Goal: Check status: Check status

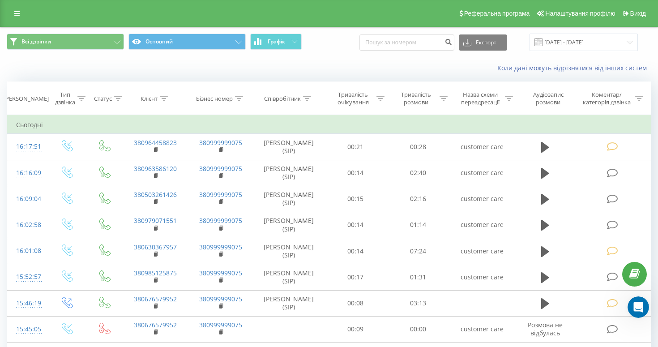
scroll to position [1462, 0]
click at [614, 44] on input "21.07.2025 - 21.08.2025" at bounding box center [584, 42] width 108 height 17
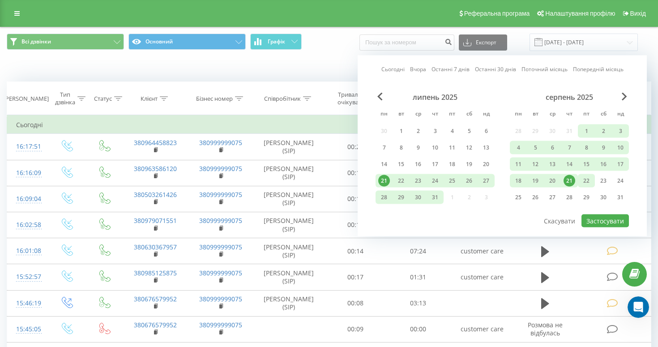
click at [586, 180] on div "22" at bounding box center [587, 181] width 12 height 12
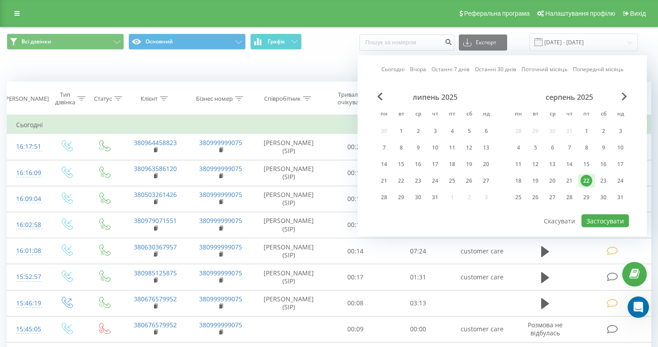
click at [586, 180] on div "22" at bounding box center [587, 181] width 12 height 12
click at [597, 225] on button "Застосувати" at bounding box center [605, 220] width 47 height 13
type input "22.08.2025 - 22.08.2025"
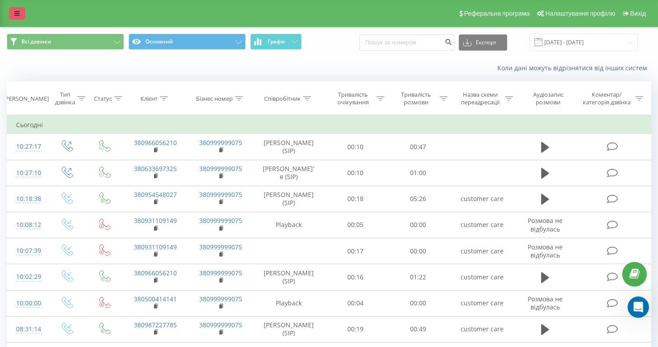
click at [17, 14] on icon at bounding box center [16, 13] width 5 height 6
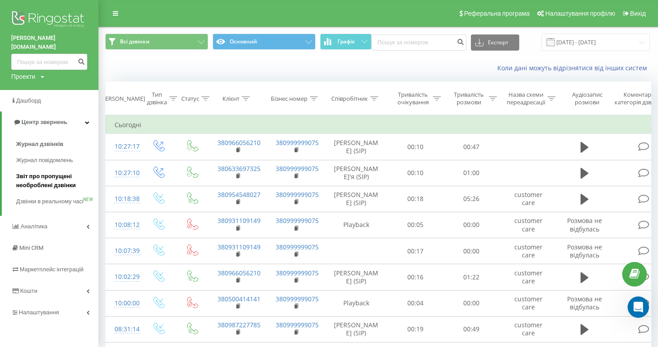
click at [30, 172] on span "Звіт про пропущені необроблені дзвінки" at bounding box center [55, 181] width 78 height 18
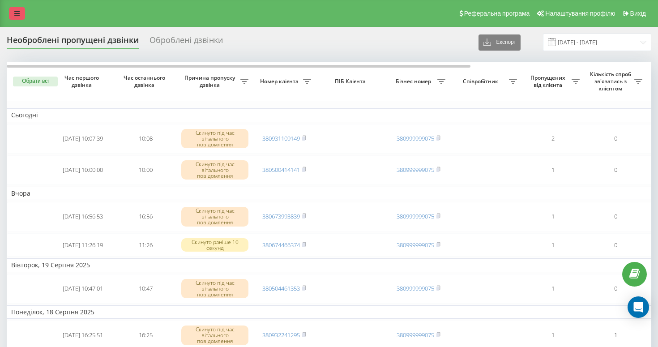
click at [17, 14] on icon at bounding box center [16, 13] width 5 height 6
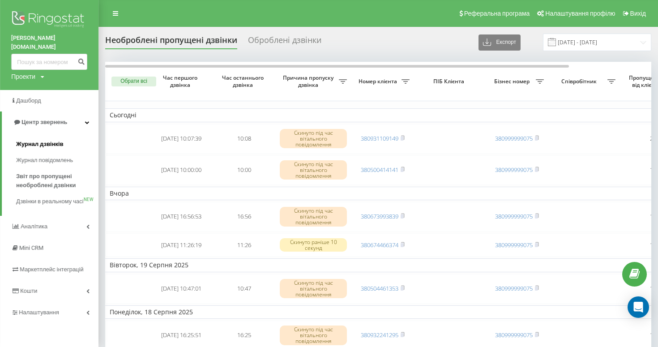
click at [41, 140] on span "Журнал дзвінків" at bounding box center [39, 144] width 47 height 9
